Goal: Task Accomplishment & Management: Use online tool/utility

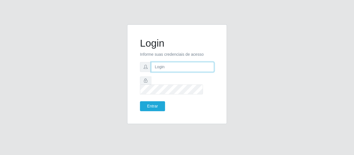
drag, startPoint x: 0, startPoint y: 0, endPoint x: 175, endPoint y: 73, distance: 189.1
click at [174, 72] on input "text" at bounding box center [182, 67] width 63 height 10
type input "[EMAIL_ADDRESS][DOMAIN_NAME]"
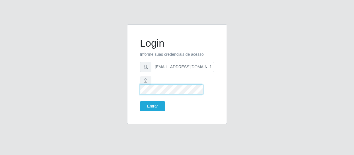
click at [140, 102] on button "Entrar" at bounding box center [152, 107] width 25 height 10
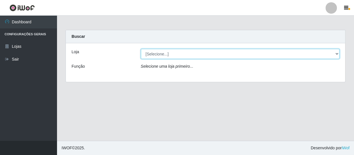
click at [151, 53] on select "[Selecione...] SuperFácil Atacado - São Gonçalo do Amarante" at bounding box center [240, 54] width 199 height 10
select select "408"
click at [141, 49] on select "[Selecione...] SuperFácil Atacado - São Gonçalo do Amarante" at bounding box center [240, 54] width 199 height 10
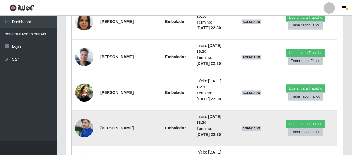
scroll to position [448, 0]
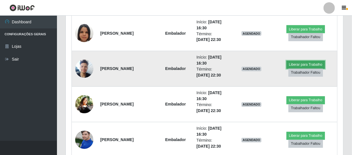
click at [297, 64] on button "Liberar para Trabalho" at bounding box center [306, 65] width 39 height 8
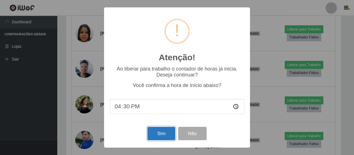
click at [164, 135] on button "Sim" at bounding box center [161, 133] width 28 height 13
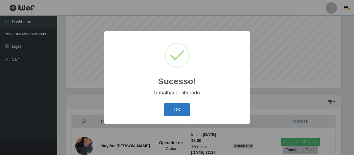
click at [170, 112] on button "OK" at bounding box center [177, 110] width 27 height 13
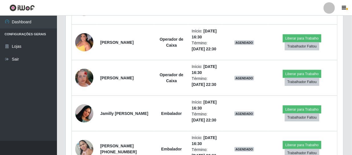
scroll to position [267, 0]
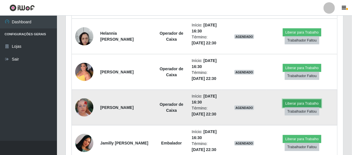
click at [292, 105] on button "Liberar para Trabalho" at bounding box center [302, 104] width 39 height 8
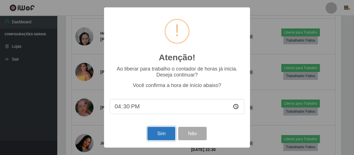
click at [167, 131] on button "Sim" at bounding box center [161, 133] width 28 height 13
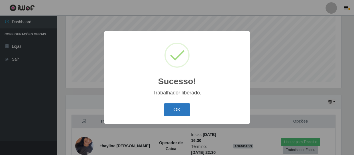
click at [181, 110] on button "OK" at bounding box center [177, 110] width 27 height 13
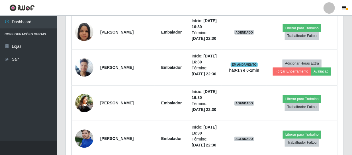
scroll to position [459, 0]
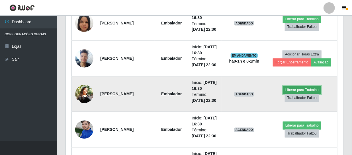
click at [291, 89] on button "Liberar para Trabalho" at bounding box center [302, 90] width 39 height 8
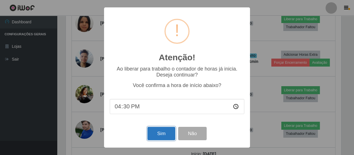
click at [159, 134] on button "Sim" at bounding box center [161, 133] width 28 height 13
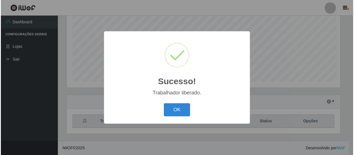
scroll to position [0, 0]
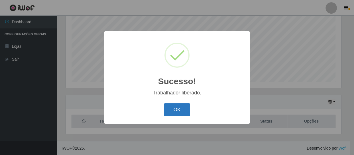
click at [177, 111] on button "OK" at bounding box center [177, 110] width 27 height 13
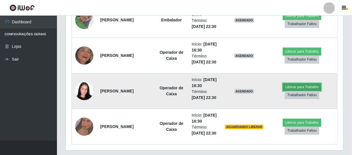
click at [294, 85] on button "Liberar para Trabalho" at bounding box center [302, 87] width 39 height 8
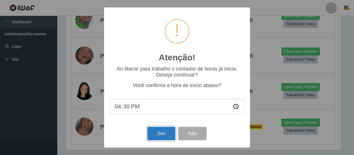
click at [165, 132] on button "Sim" at bounding box center [161, 133] width 28 height 13
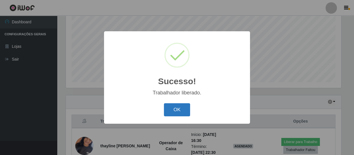
click at [177, 106] on button "OK" at bounding box center [177, 110] width 27 height 13
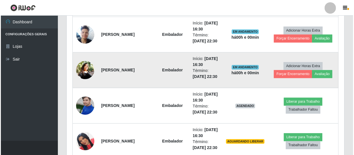
scroll to position [536, 0]
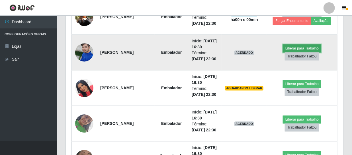
click at [301, 48] on button "Liberar para Trabalho" at bounding box center [302, 48] width 39 height 8
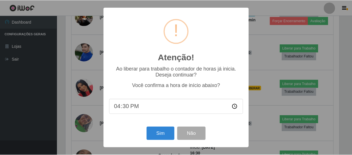
scroll to position [118, 275]
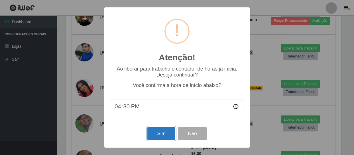
click at [159, 136] on button "Sim" at bounding box center [161, 133] width 28 height 13
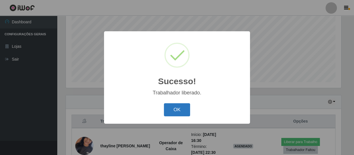
click at [169, 110] on button "OK" at bounding box center [177, 110] width 27 height 13
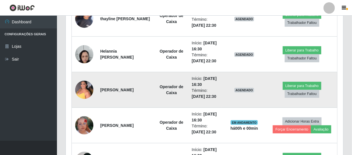
scroll to position [277, 0]
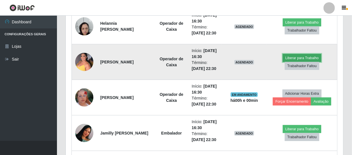
click at [295, 55] on button "Liberar para Trabalho" at bounding box center [302, 58] width 39 height 8
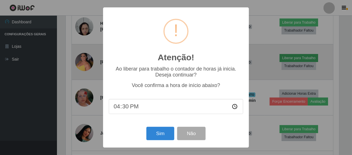
scroll to position [118, 275]
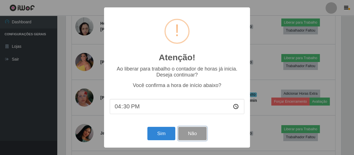
click at [195, 134] on button "Não" at bounding box center [192, 133] width 28 height 13
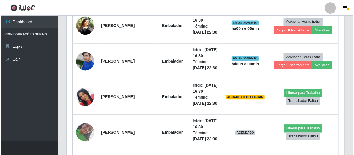
scroll to position [536, 0]
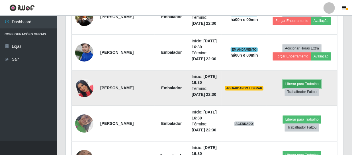
click at [297, 83] on button "Liberar para Trabalho" at bounding box center [302, 84] width 39 height 8
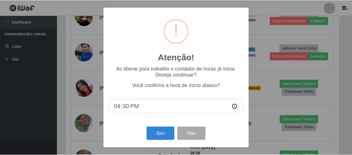
scroll to position [118, 275]
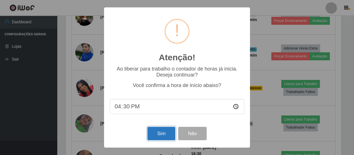
click at [160, 136] on button "Sim" at bounding box center [161, 133] width 28 height 13
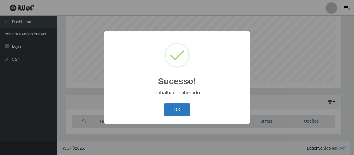
click at [174, 109] on button "OK" at bounding box center [177, 110] width 27 height 13
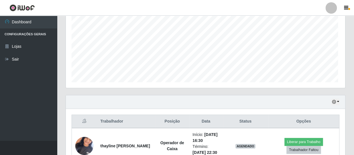
scroll to position [118, 278]
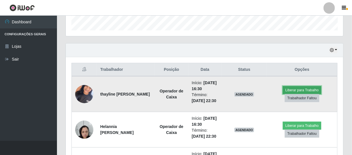
click at [299, 90] on button "Liberar para Trabalho" at bounding box center [302, 90] width 39 height 8
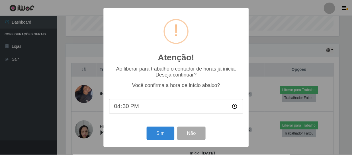
scroll to position [118, 275]
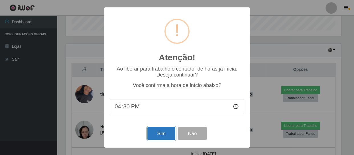
click at [159, 136] on button "Sim" at bounding box center [161, 133] width 28 height 13
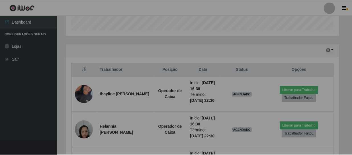
scroll to position [285072, 284912]
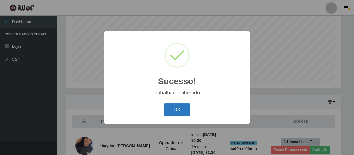
click at [174, 109] on button "OK" at bounding box center [177, 110] width 27 height 13
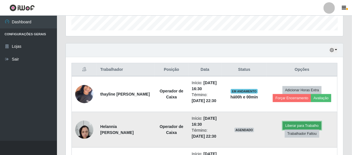
click at [297, 125] on button "Liberar para Trabalho" at bounding box center [302, 126] width 39 height 8
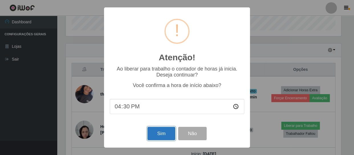
click at [159, 131] on button "Sim" at bounding box center [161, 133] width 28 height 13
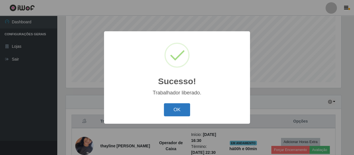
click at [184, 113] on button "OK" at bounding box center [177, 110] width 27 height 13
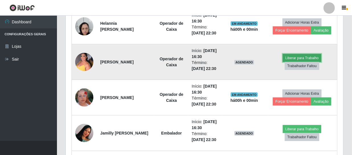
click at [288, 59] on button "Liberar para Trabalho" at bounding box center [302, 58] width 39 height 8
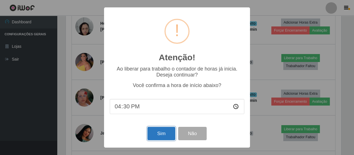
click at [169, 131] on button "Sim" at bounding box center [161, 133] width 28 height 13
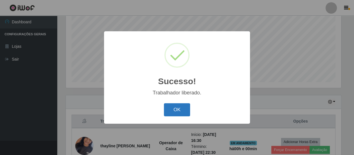
click at [189, 105] on button "OK" at bounding box center [177, 110] width 27 height 13
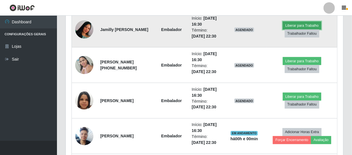
click at [297, 24] on button "Liberar para Trabalho" at bounding box center [302, 26] width 39 height 8
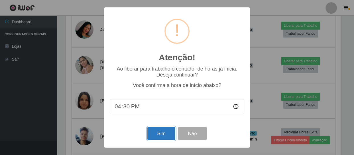
click at [159, 135] on button "Sim" at bounding box center [161, 133] width 28 height 13
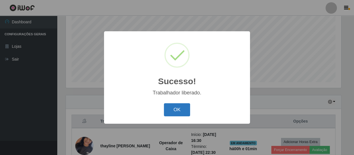
click at [177, 111] on button "OK" at bounding box center [177, 110] width 27 height 13
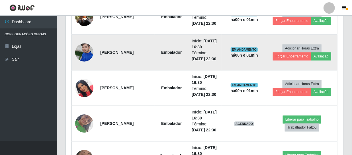
scroll to position [562, 0]
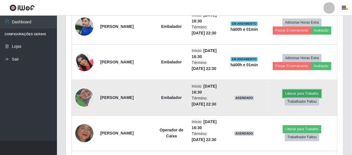
click at [295, 93] on button "Liberar para Trabalho" at bounding box center [302, 94] width 39 height 8
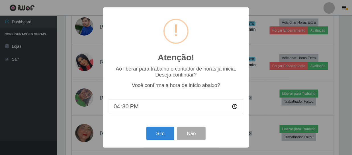
scroll to position [118, 275]
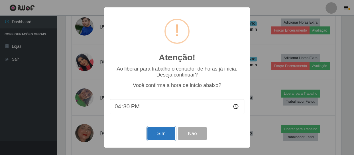
click at [159, 134] on button "Sim" at bounding box center [161, 133] width 28 height 13
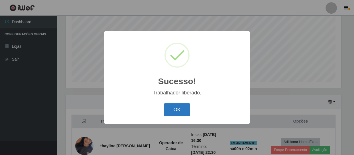
click at [169, 110] on button "OK" at bounding box center [177, 110] width 27 height 13
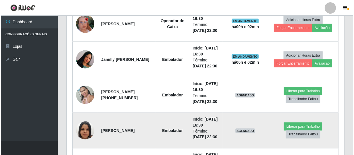
scroll to position [381, 0]
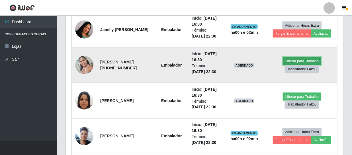
click at [295, 59] on button "Liberar para Trabalho" at bounding box center [302, 61] width 39 height 8
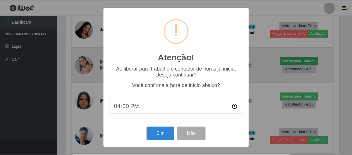
scroll to position [118, 275]
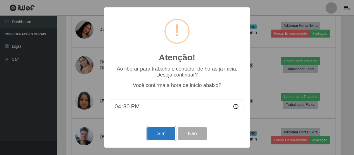
click at [167, 135] on button "Sim" at bounding box center [161, 133] width 28 height 13
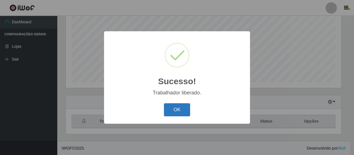
click at [171, 110] on button "OK" at bounding box center [177, 110] width 27 height 13
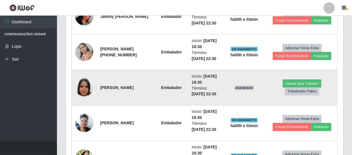
scroll to position [407, 0]
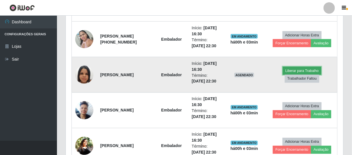
click at [305, 70] on button "Liberar para Trabalho" at bounding box center [302, 71] width 39 height 8
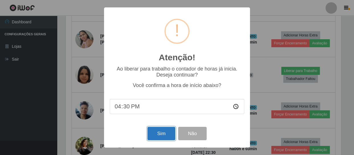
click at [160, 133] on button "Sim" at bounding box center [161, 133] width 28 height 13
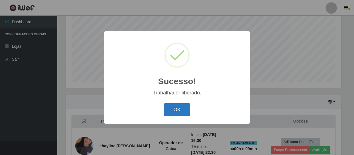
click at [181, 111] on button "OK" at bounding box center [177, 110] width 27 height 13
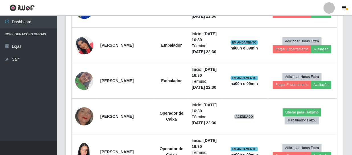
scroll to position [588, 0]
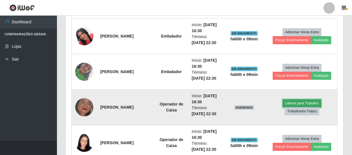
click at [294, 103] on button "Liberar para Trabalho" at bounding box center [302, 104] width 39 height 8
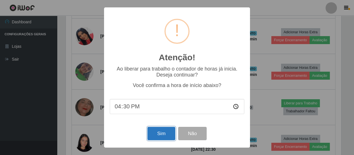
click at [155, 137] on button "Sim" at bounding box center [161, 133] width 28 height 13
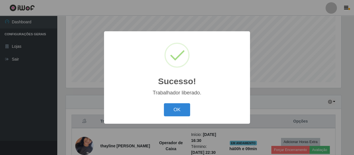
drag, startPoint x: 172, startPoint y: 114, endPoint x: 165, endPoint y: 114, distance: 6.8
click at [167, 114] on button "OK" at bounding box center [177, 110] width 27 height 13
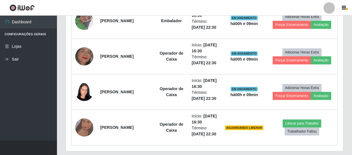
scroll to position [640, 0]
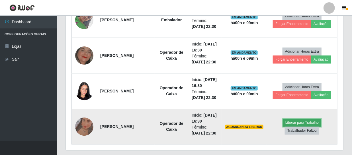
click at [291, 121] on button "Liberar para Trabalho" at bounding box center [302, 123] width 39 height 8
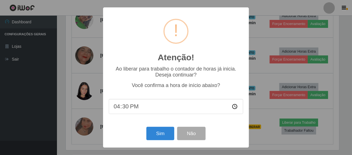
scroll to position [118, 275]
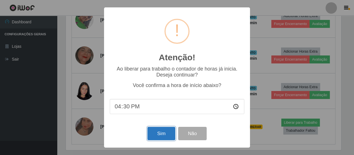
click at [171, 134] on button "Sim" at bounding box center [161, 133] width 28 height 13
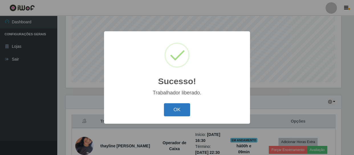
click at [174, 112] on button "OK" at bounding box center [177, 110] width 27 height 13
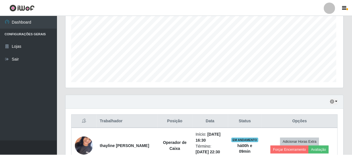
scroll to position [118, 278]
